Goal: Entertainment & Leisure: Consume media (video, audio)

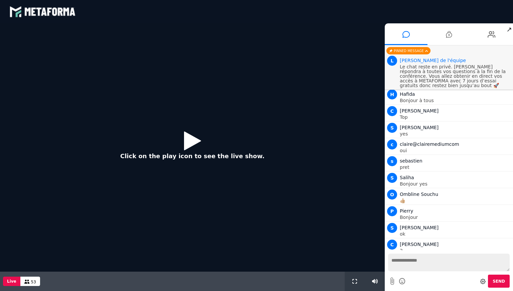
scroll to position [319, 0]
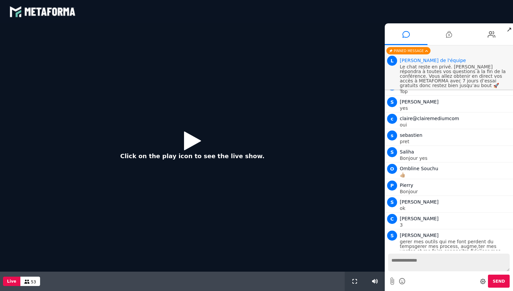
click at [204, 141] on button "Click on the play icon to see the live show." at bounding box center [193, 147] width 158 height 43
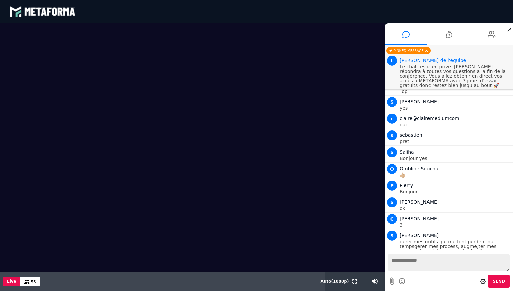
click at [412, 260] on textarea at bounding box center [449, 263] width 122 height 18
click at [448, 32] on icon at bounding box center [449, 34] width 6 height 17
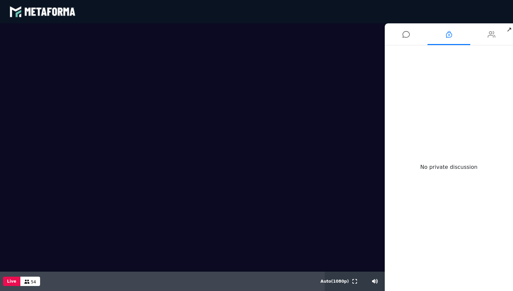
click at [490, 34] on icon at bounding box center [492, 34] width 8 height 17
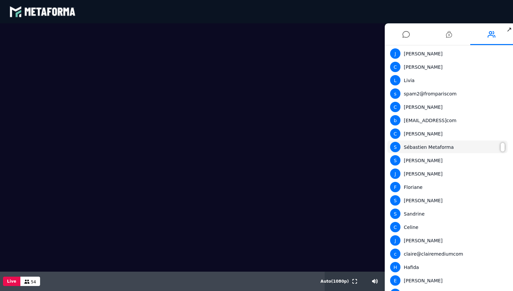
scroll to position [0, 0]
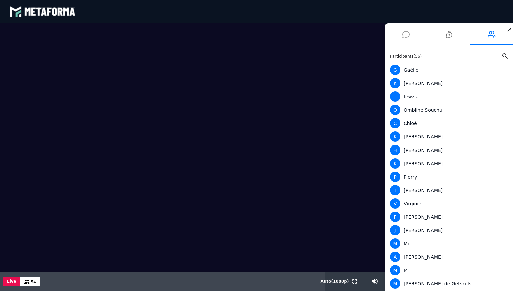
click at [411, 33] on li at bounding box center [406, 34] width 43 height 22
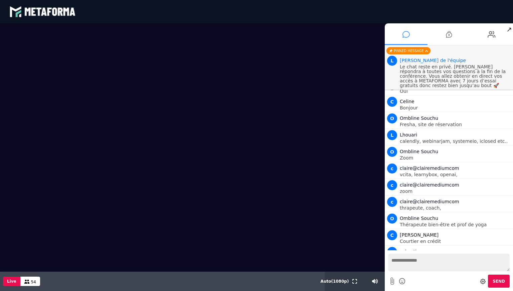
scroll to position [319, 0]
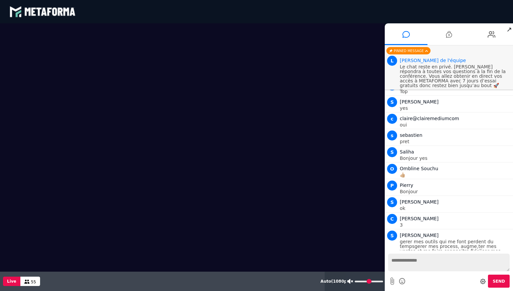
drag, startPoint x: 359, startPoint y: 283, endPoint x: 351, endPoint y: 283, distance: 8.4
click at [355, 283] on input "range" at bounding box center [369, 282] width 28 height 2
type input "*"
click at [358, 281] on input "range" at bounding box center [368, 282] width 29 height 2
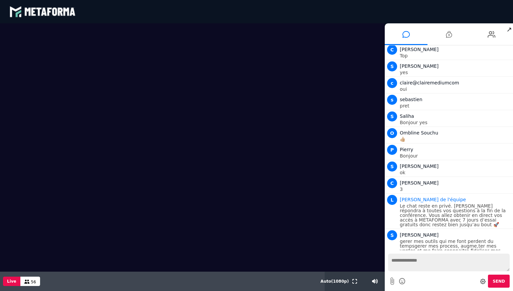
scroll to position [469, 0]
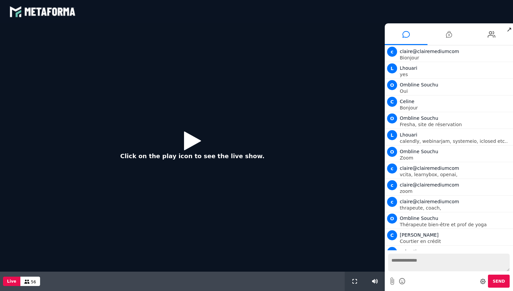
scroll to position [469, 0]
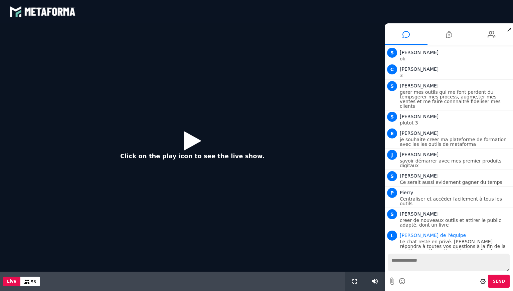
click at [192, 136] on icon at bounding box center [192, 141] width 17 height 22
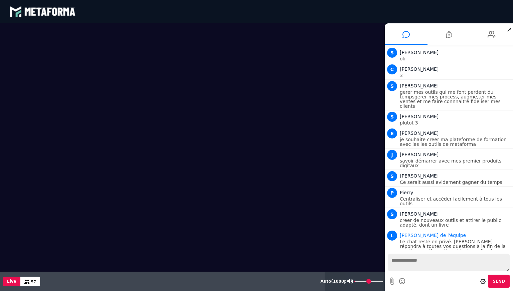
click at [357, 283] on input "range" at bounding box center [368, 282] width 29 height 2
click at [355, 282] on input "range" at bounding box center [369, 282] width 28 height 2
click at [358, 281] on input "range" at bounding box center [368, 282] width 29 height 2
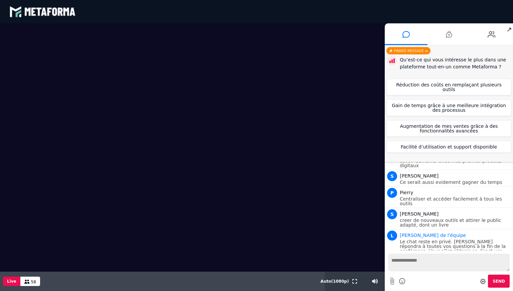
scroll to position [469, 0]
type input "*"
drag, startPoint x: 358, startPoint y: 281, endPoint x: 345, endPoint y: 281, distance: 13.0
click at [0, 0] on input "range" at bounding box center [0, 0] width 0 height 0
